Goal: Task Accomplishment & Management: Use online tool/utility

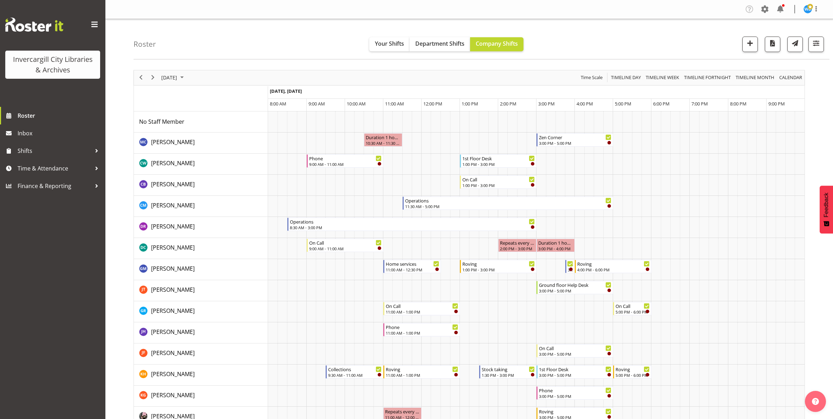
scroll to position [307, 0]
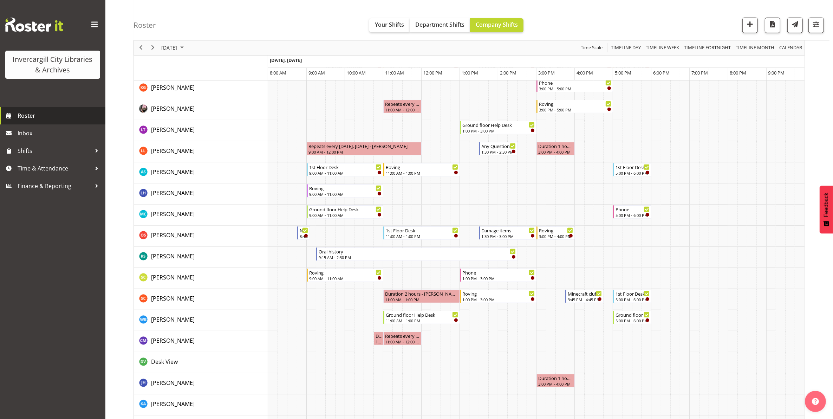
click at [23, 117] on span "Roster" at bounding box center [60, 115] width 84 height 11
click at [168, 48] on span "[DATE]" at bounding box center [169, 48] width 17 height 9
click at [212, 90] on span "2" at bounding box center [213, 89] width 11 height 11
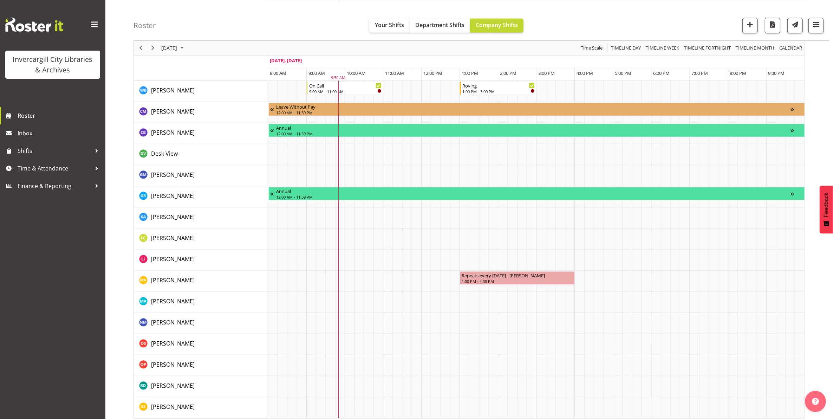
scroll to position [555, 0]
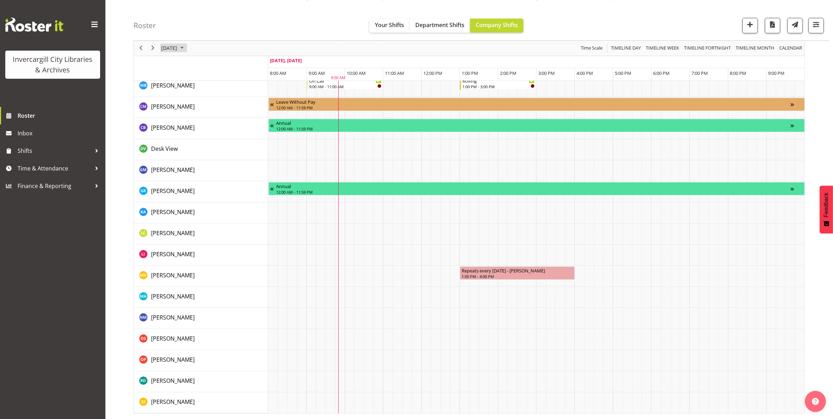
click at [174, 49] on span "October 6, 2025" at bounding box center [169, 48] width 17 height 9
click at [212, 103] on span "9" at bounding box center [213, 101] width 11 height 11
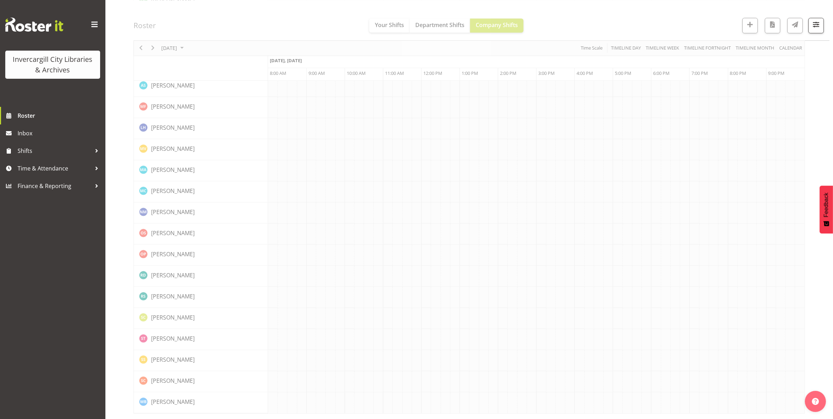
scroll to position [0, 0]
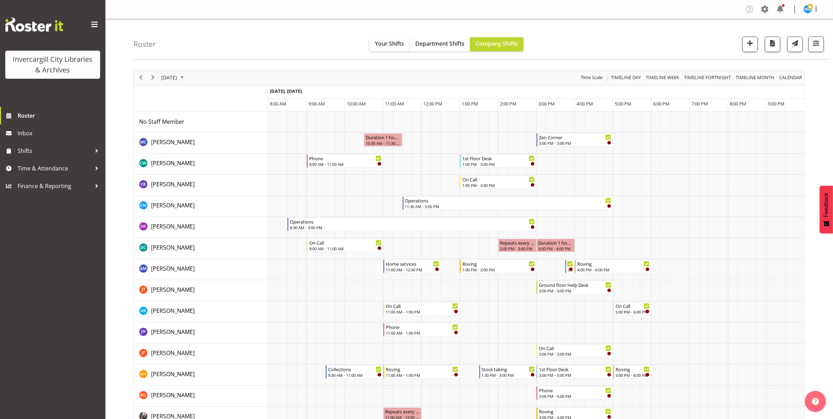
click at [178, 78] on span "[DATE]" at bounding box center [169, 77] width 17 height 9
click at [213, 119] on span "2" at bounding box center [213, 119] width 11 height 11
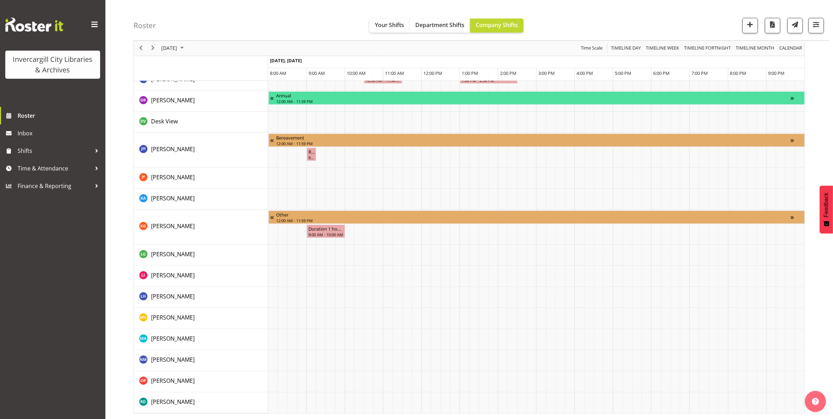
scroll to position [350, 0]
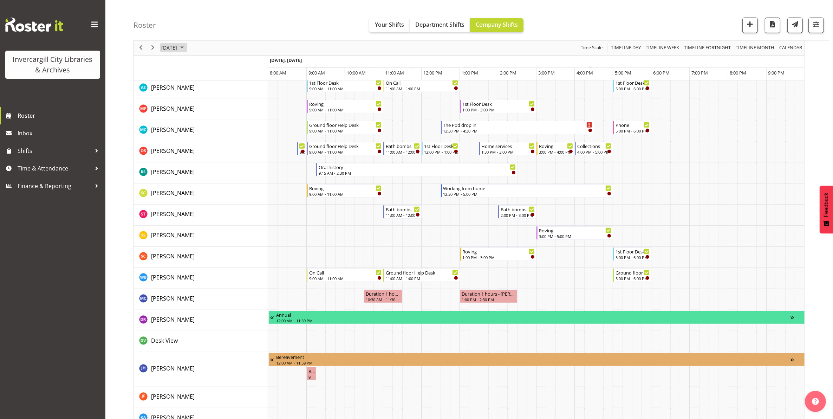
click at [174, 47] on span "October 2, 2025" at bounding box center [169, 48] width 17 height 9
click at [227, 153] on button "[DATE]" at bounding box center [229, 152] width 24 height 10
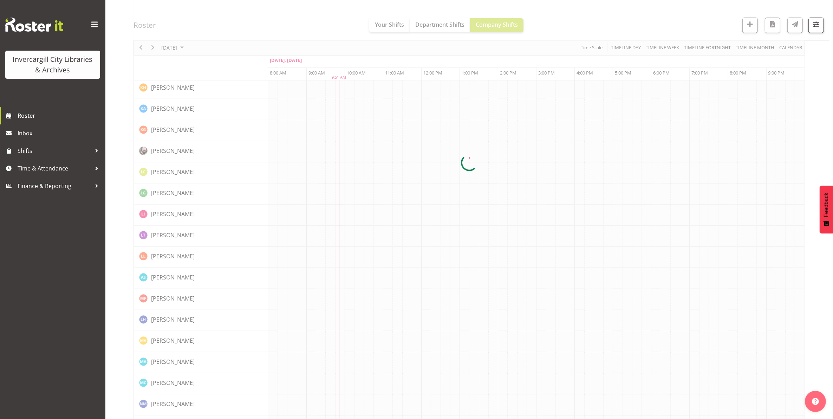
scroll to position [0, 0]
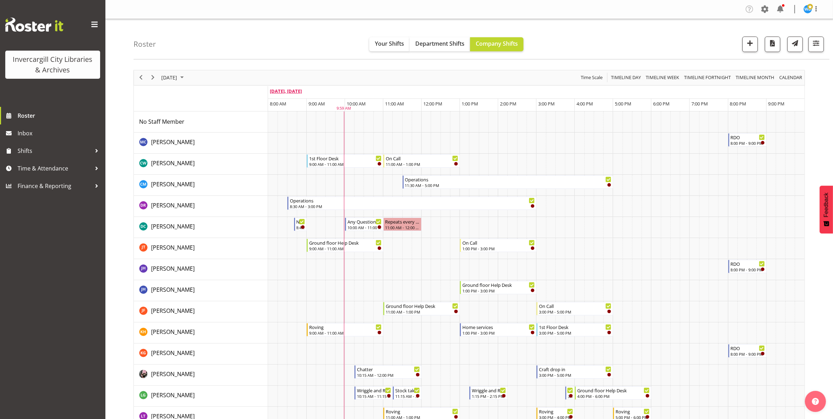
click at [286, 91] on span "Oct 6, Monday" at bounding box center [286, 91] width 32 height 6
click at [178, 78] on span "October 6, 2025" at bounding box center [169, 77] width 17 height 9
drag, startPoint x: 214, startPoint y: 120, endPoint x: 245, endPoint y: 139, distance: 36.4
click at [214, 120] on span "2" at bounding box center [213, 119] width 11 height 11
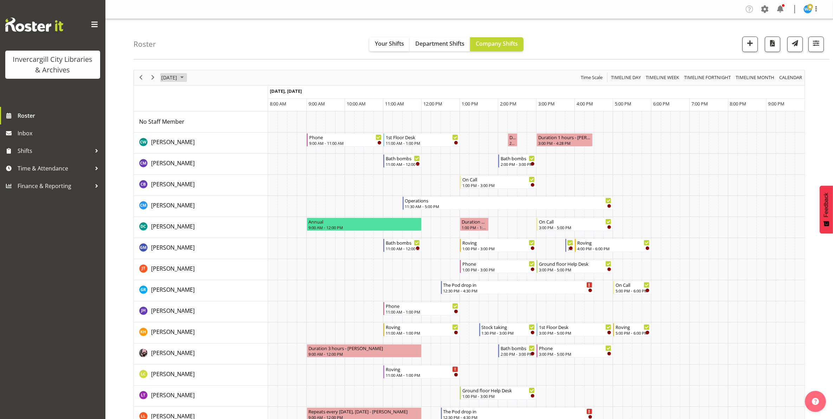
click at [172, 79] on span "October 2, 2025" at bounding box center [169, 77] width 17 height 9
click at [229, 183] on button "[DATE]" at bounding box center [229, 182] width 24 height 10
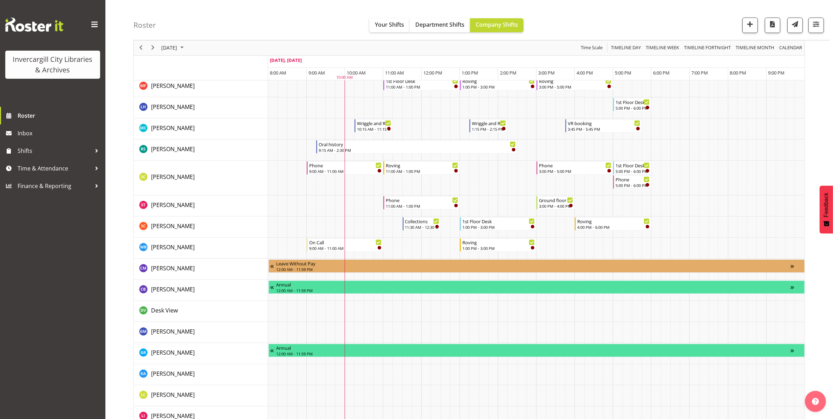
scroll to position [395, 0]
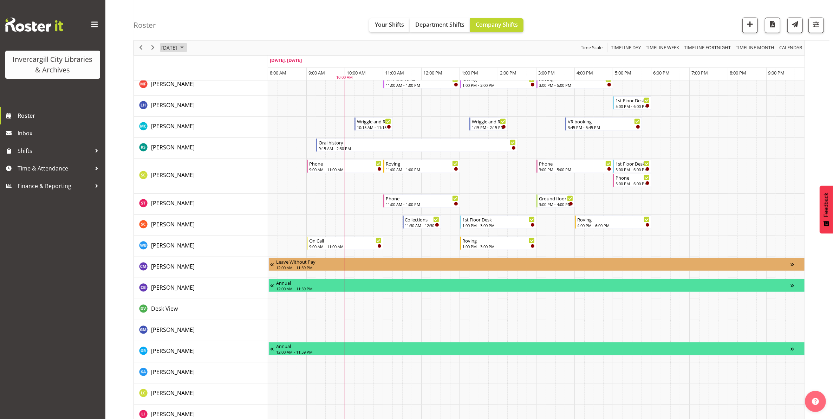
click at [169, 44] on span "October 6, 2025" at bounding box center [169, 48] width 17 height 9
click at [204, 101] on span "8" at bounding box center [202, 101] width 11 height 11
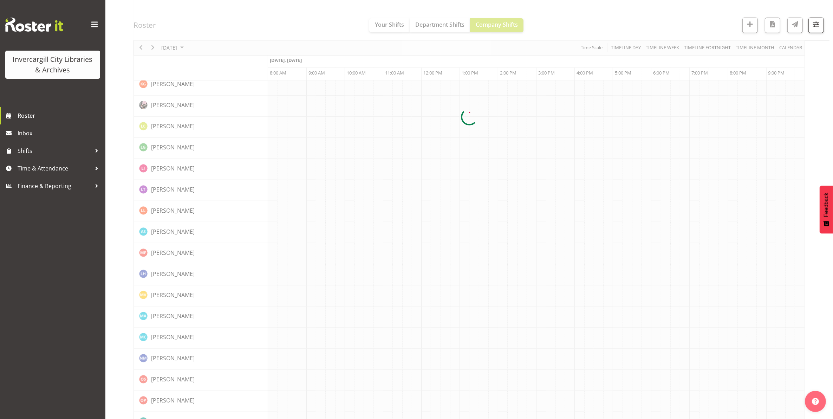
scroll to position [0, 0]
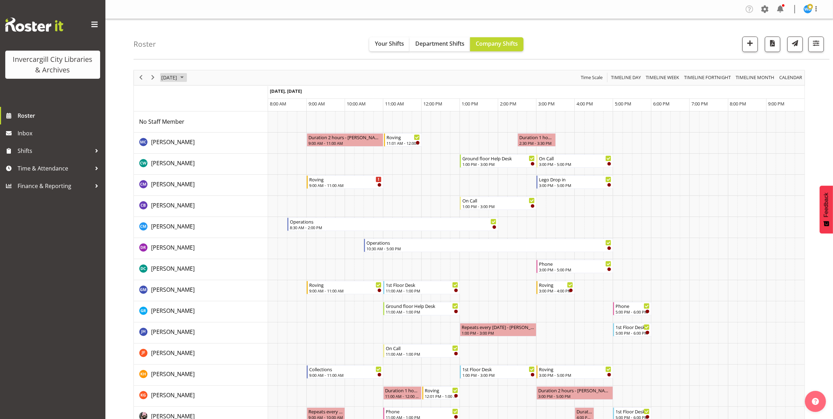
click at [172, 78] on span "October 8, 2025" at bounding box center [169, 77] width 17 height 9
click at [227, 183] on button "[DATE]" at bounding box center [229, 182] width 24 height 10
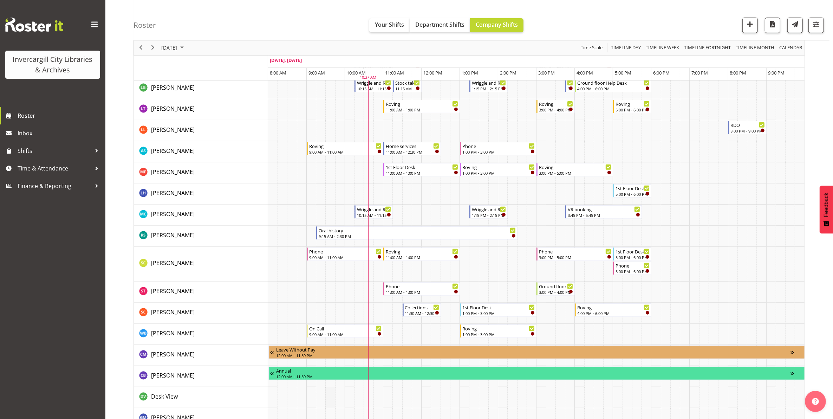
scroll to position [351, 0]
